Goal: Use online tool/utility: Utilize a website feature to perform a specific function

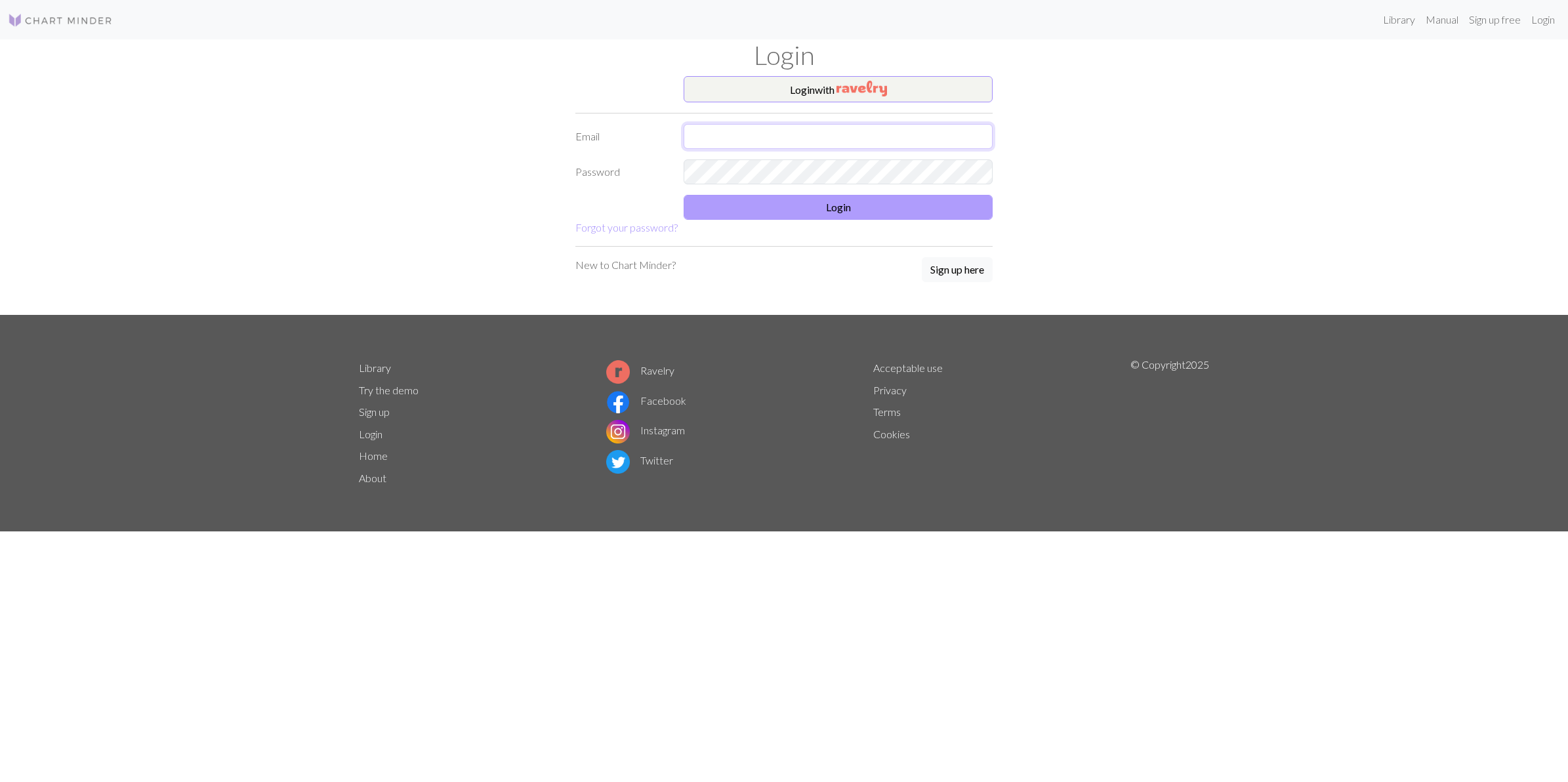
type input "[PERSON_NAME][EMAIL_ADDRESS][DOMAIN_NAME]"
click at [818, 205] on button "Login" at bounding box center [838, 207] width 309 height 25
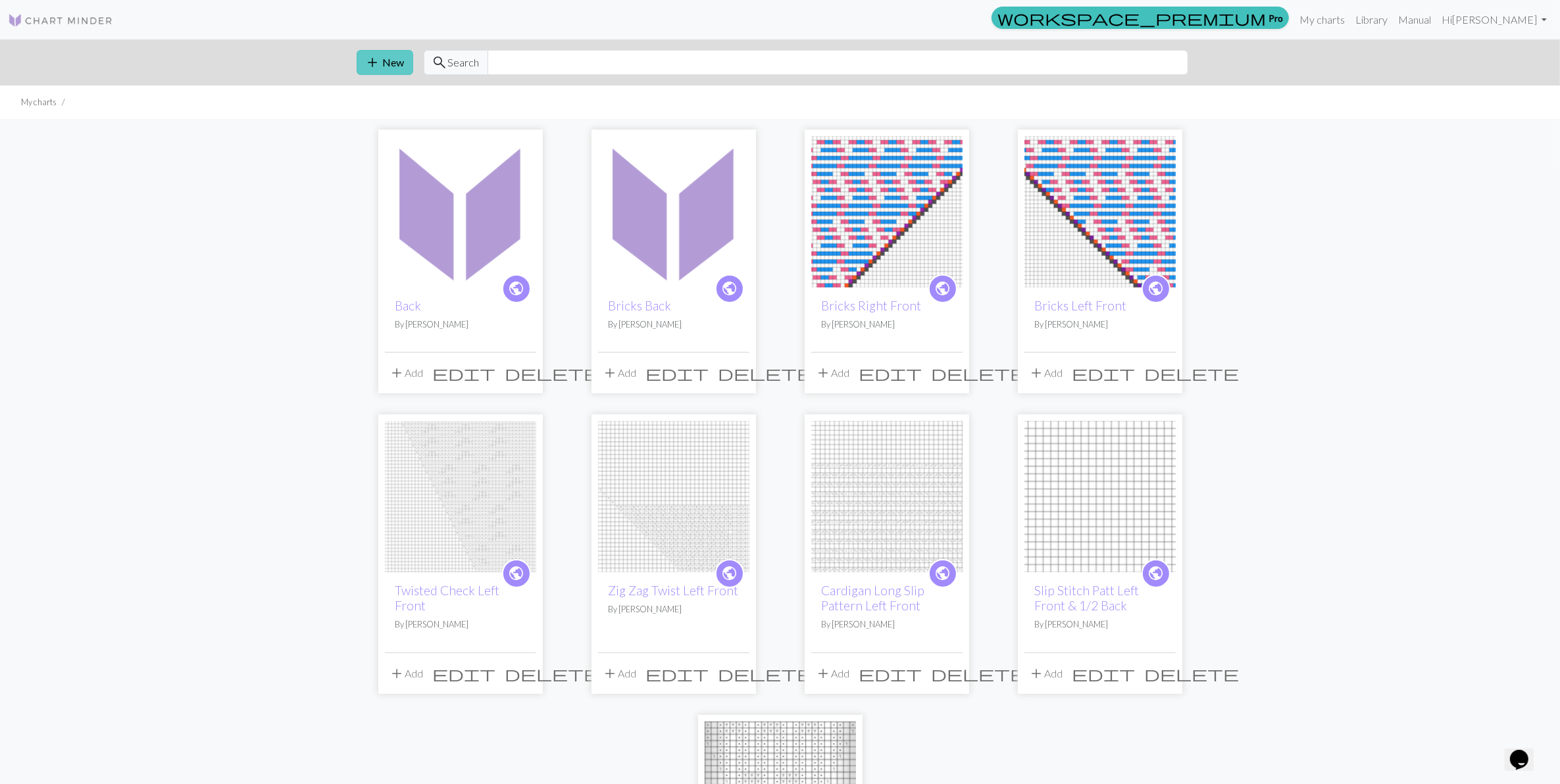
click at [375, 64] on span "add" at bounding box center [373, 63] width 16 height 18
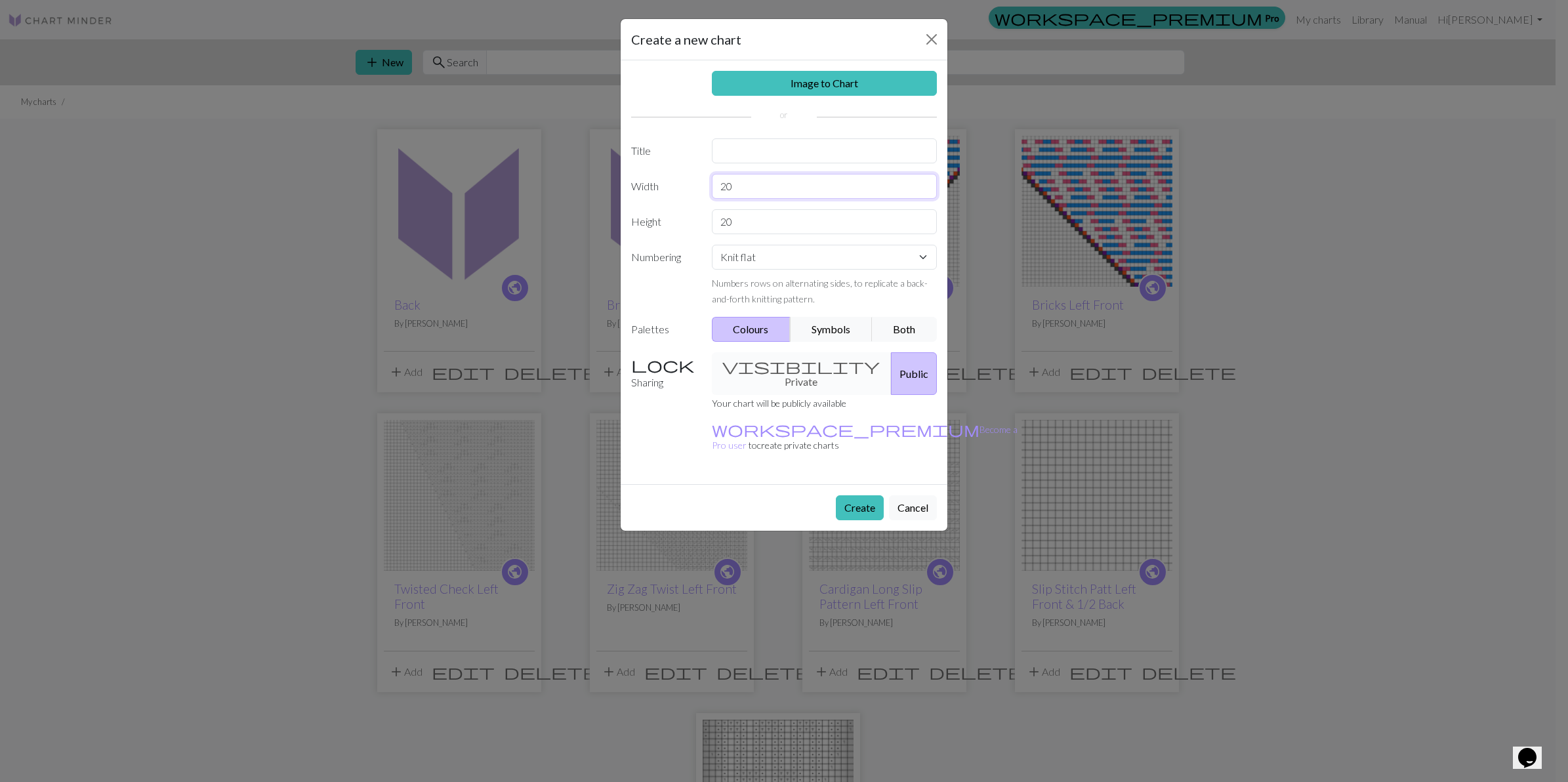
drag, startPoint x: 739, startPoint y: 188, endPoint x: 512, endPoint y: 156, distance: 229.2
click at [529, 174] on div "Create a new chart Image to Chart Title Width 20 Height 20 Numbering Knit flat …" at bounding box center [784, 391] width 1568 height 782
type input "55"
drag, startPoint x: 729, startPoint y: 226, endPoint x: 538, endPoint y: 157, distance: 203.1
click at [606, 218] on div "Create a new chart Image to Chart Title Width 55 Height 20 Numbering Knit flat …" at bounding box center [784, 391] width 1568 height 782
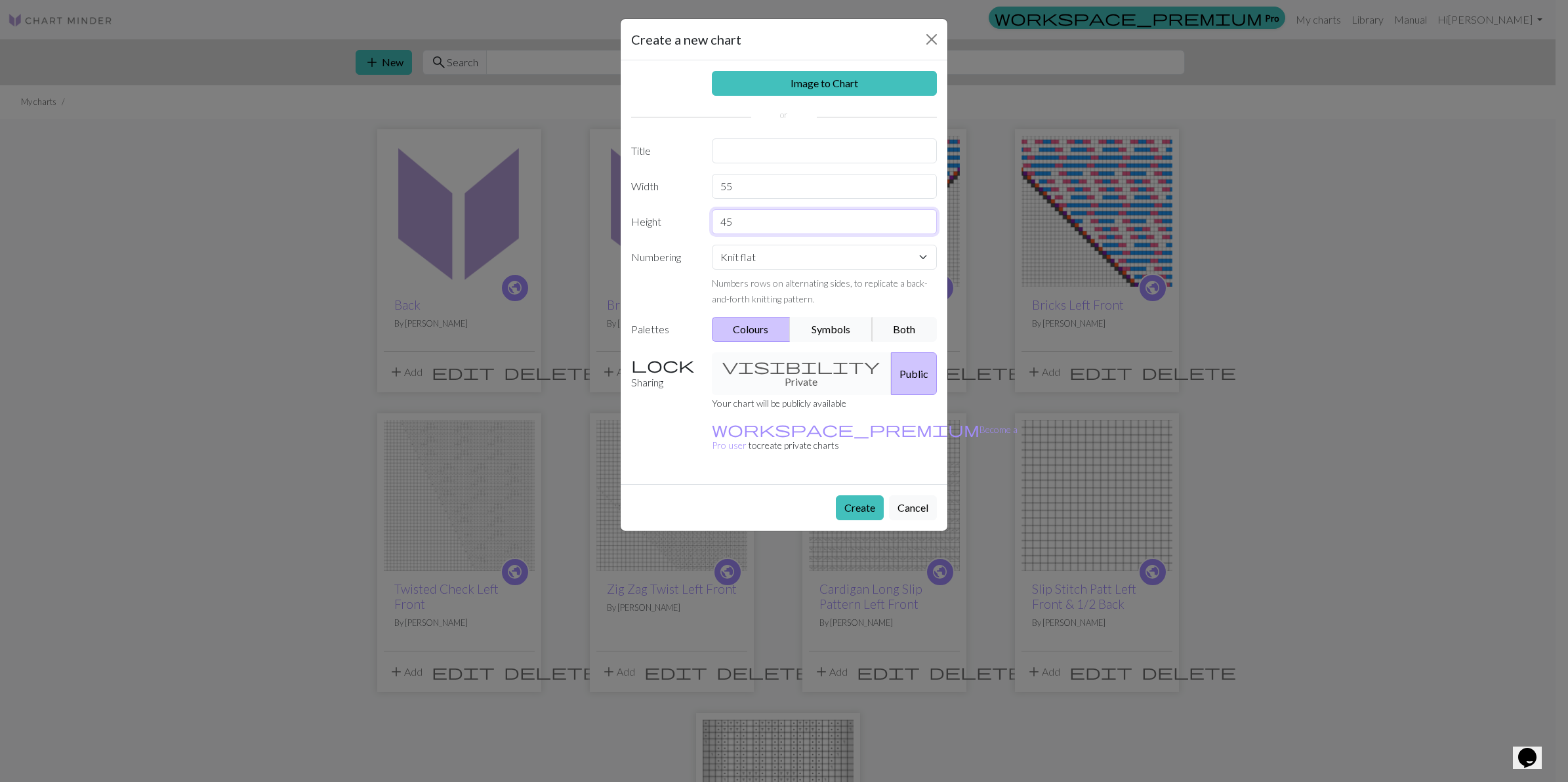
type input "45"
click at [837, 325] on button "Symbols" at bounding box center [831, 329] width 82 height 25
click at [864, 496] on button "Create" at bounding box center [860, 508] width 48 height 25
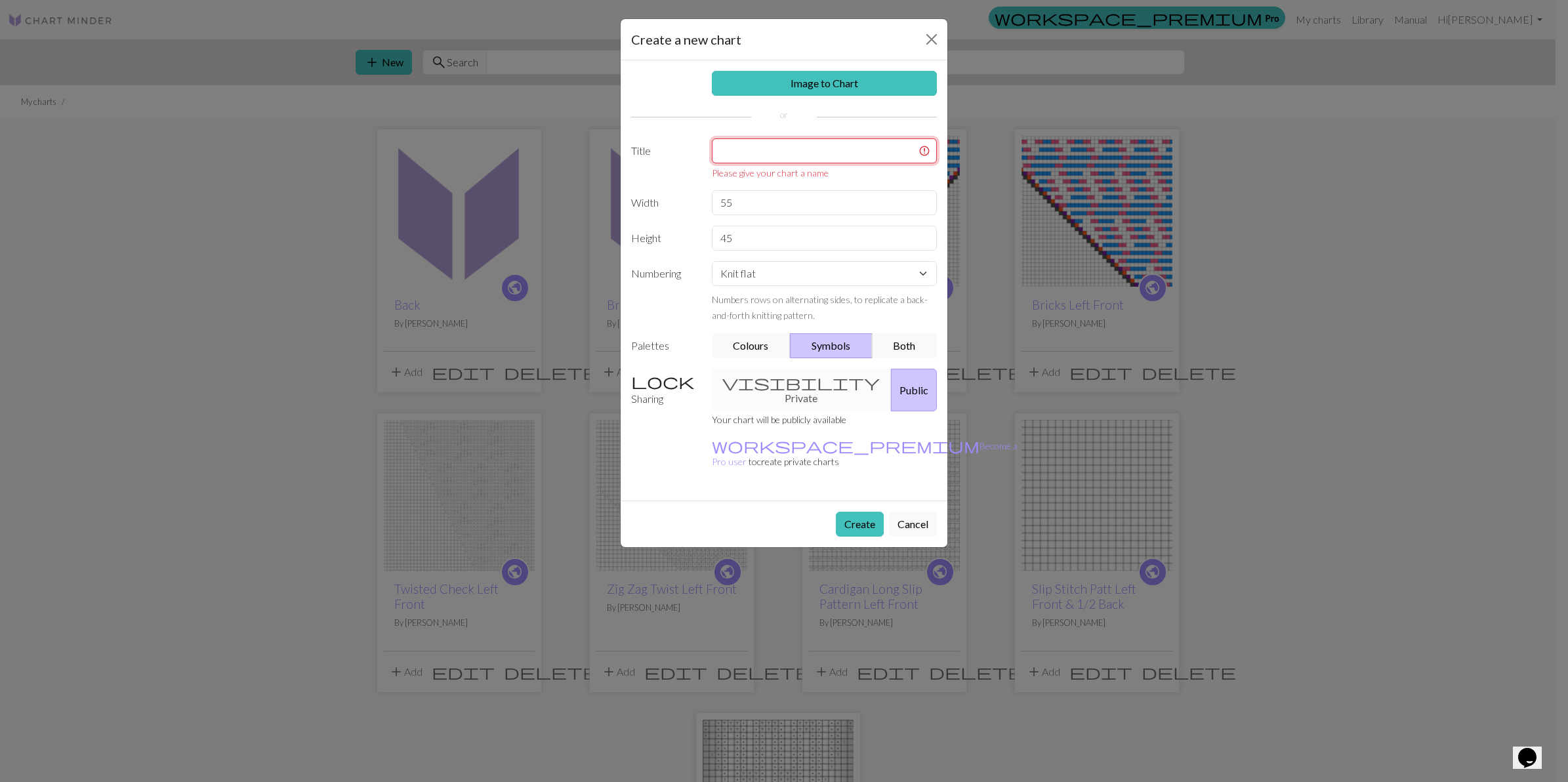
click at [832, 147] on input "text" at bounding box center [825, 150] width 226 height 25
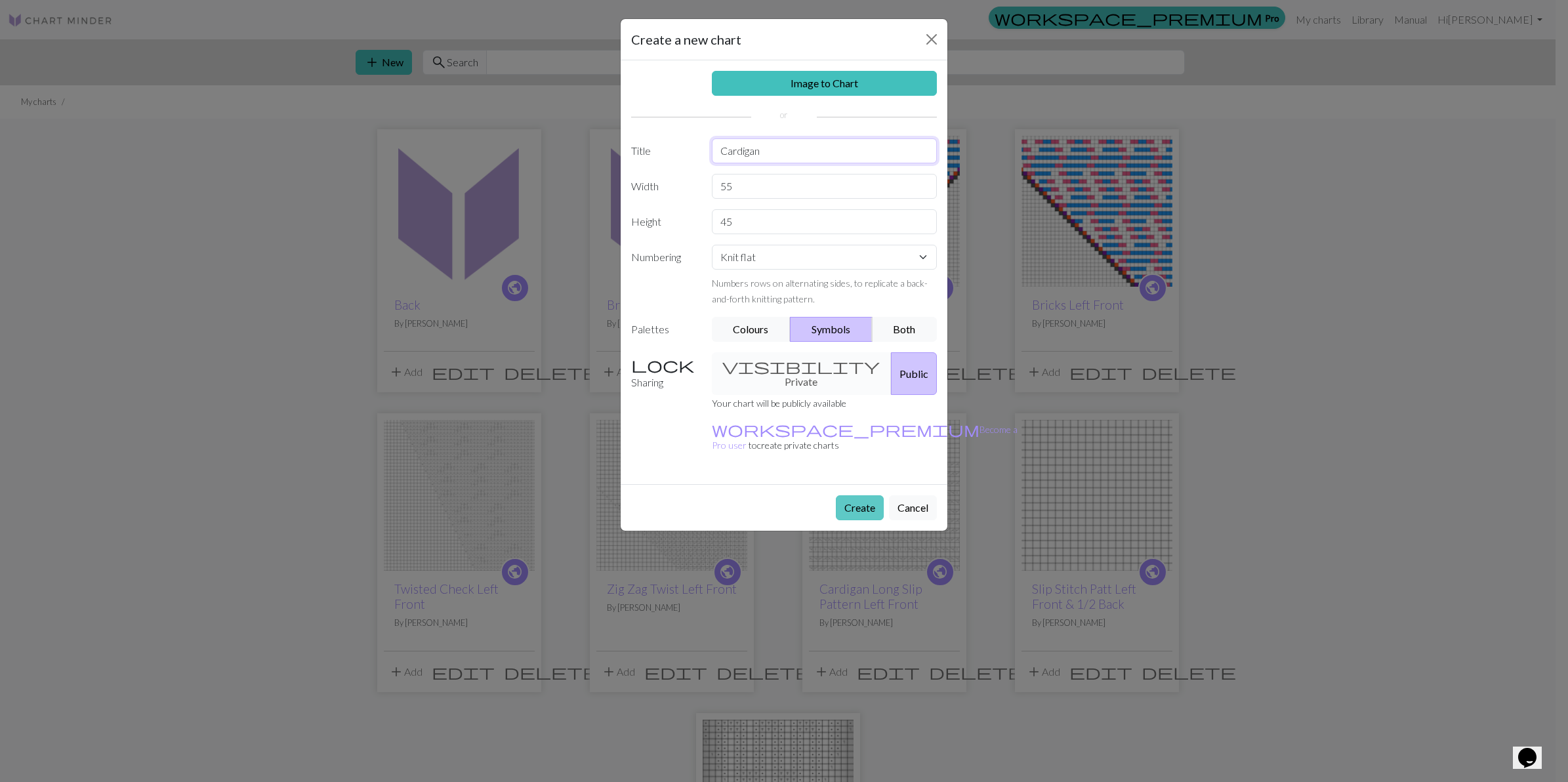
type input "Cardigan"
click at [850, 496] on button "Create" at bounding box center [860, 508] width 48 height 25
